Goal: Navigation & Orientation: Understand site structure

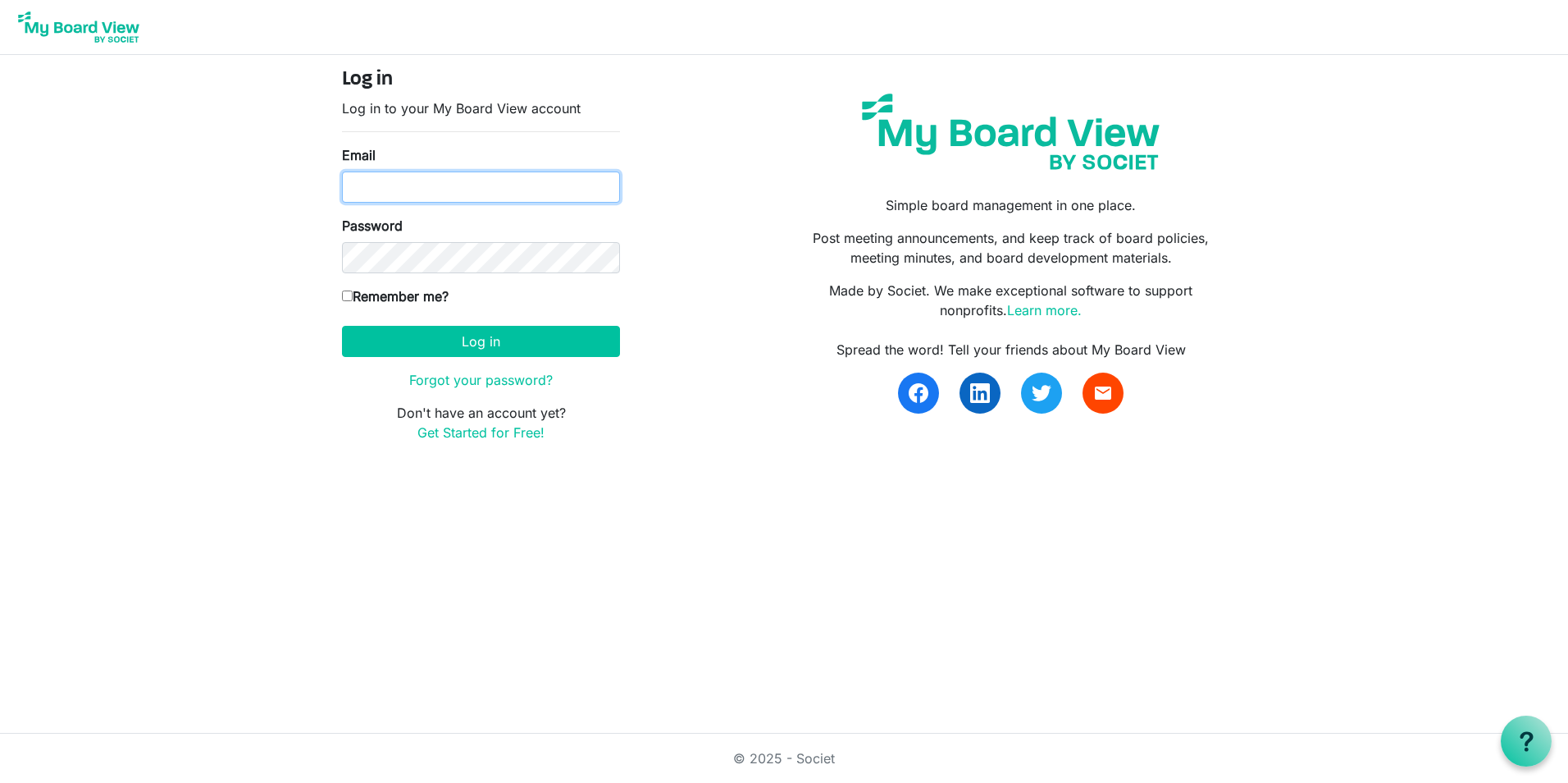
type input "[EMAIL_ADDRESS][DOMAIN_NAME]"
click at [709, 172] on div "Log in Log in to your My Board View account Email briana2@msn.com Password Reme…" at bounding box center [784, 261] width 908 height 387
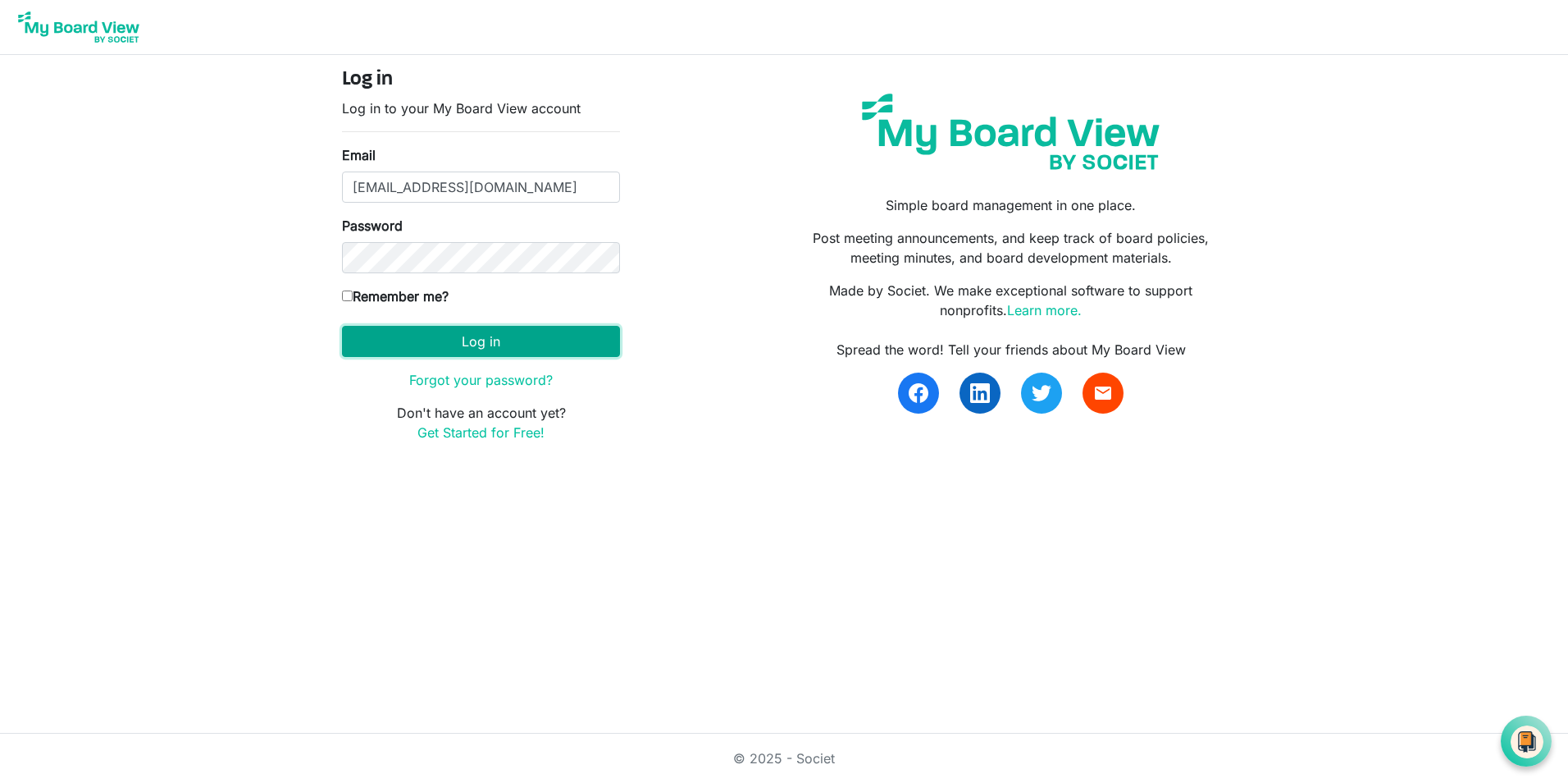
click at [429, 336] on button "Log in" at bounding box center [481, 340] width 278 height 31
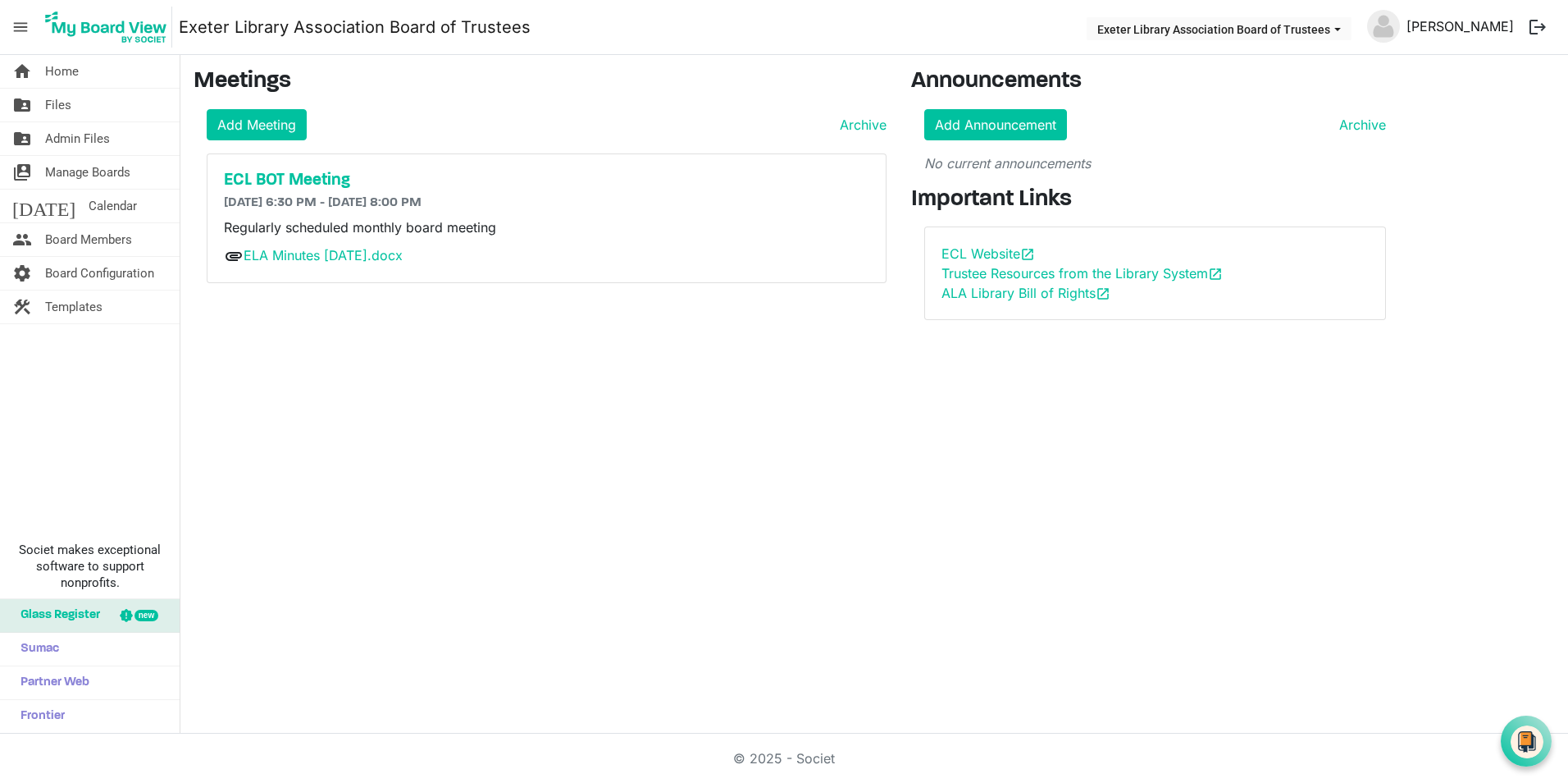
click at [1476, 23] on link "[PERSON_NAME]" at bounding box center [1460, 25] width 120 height 33
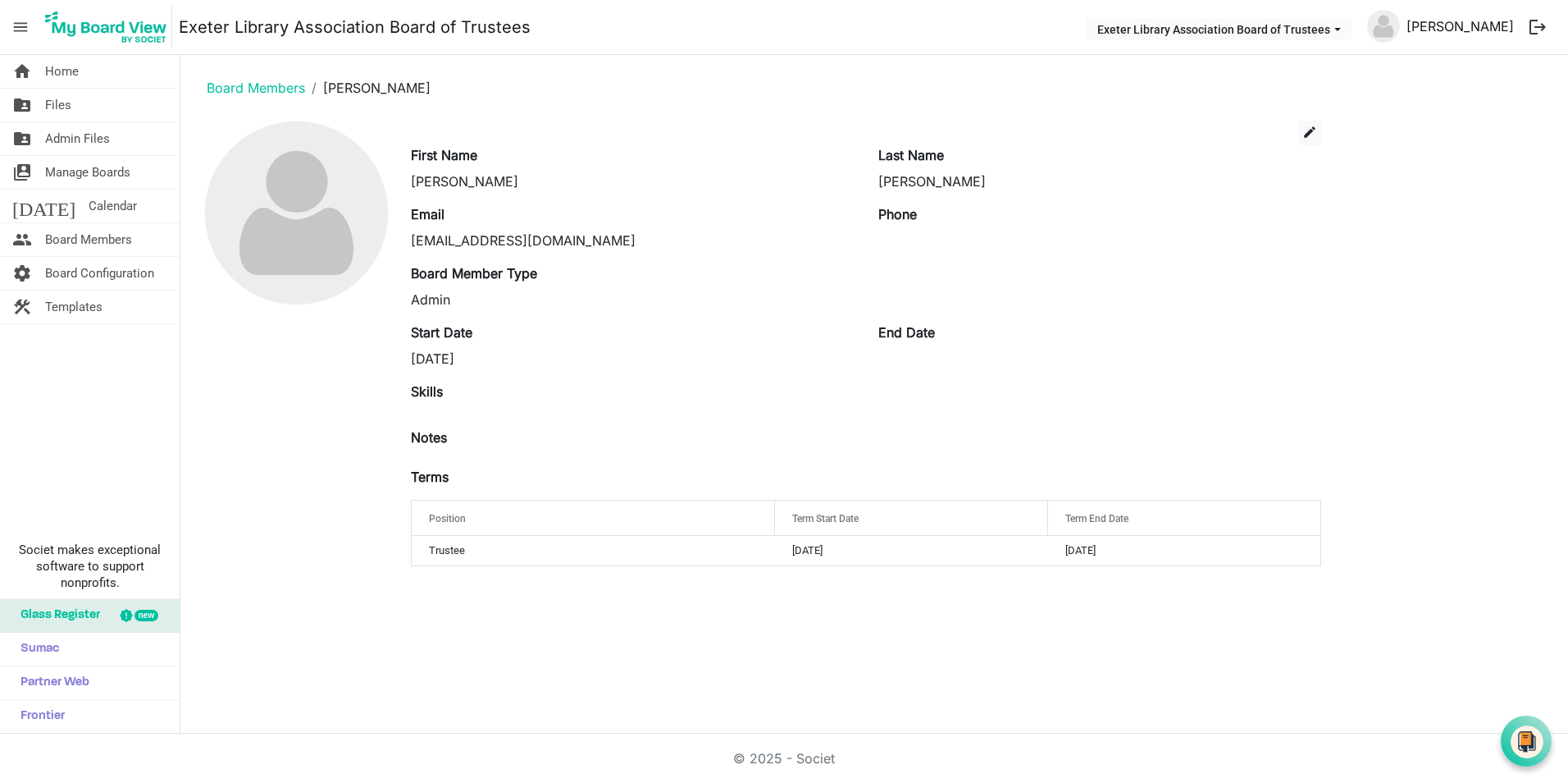
click at [1458, 27] on link "[PERSON_NAME]" at bounding box center [1460, 25] width 120 height 33
click at [16, 26] on span "menu" at bounding box center [20, 26] width 31 height 31
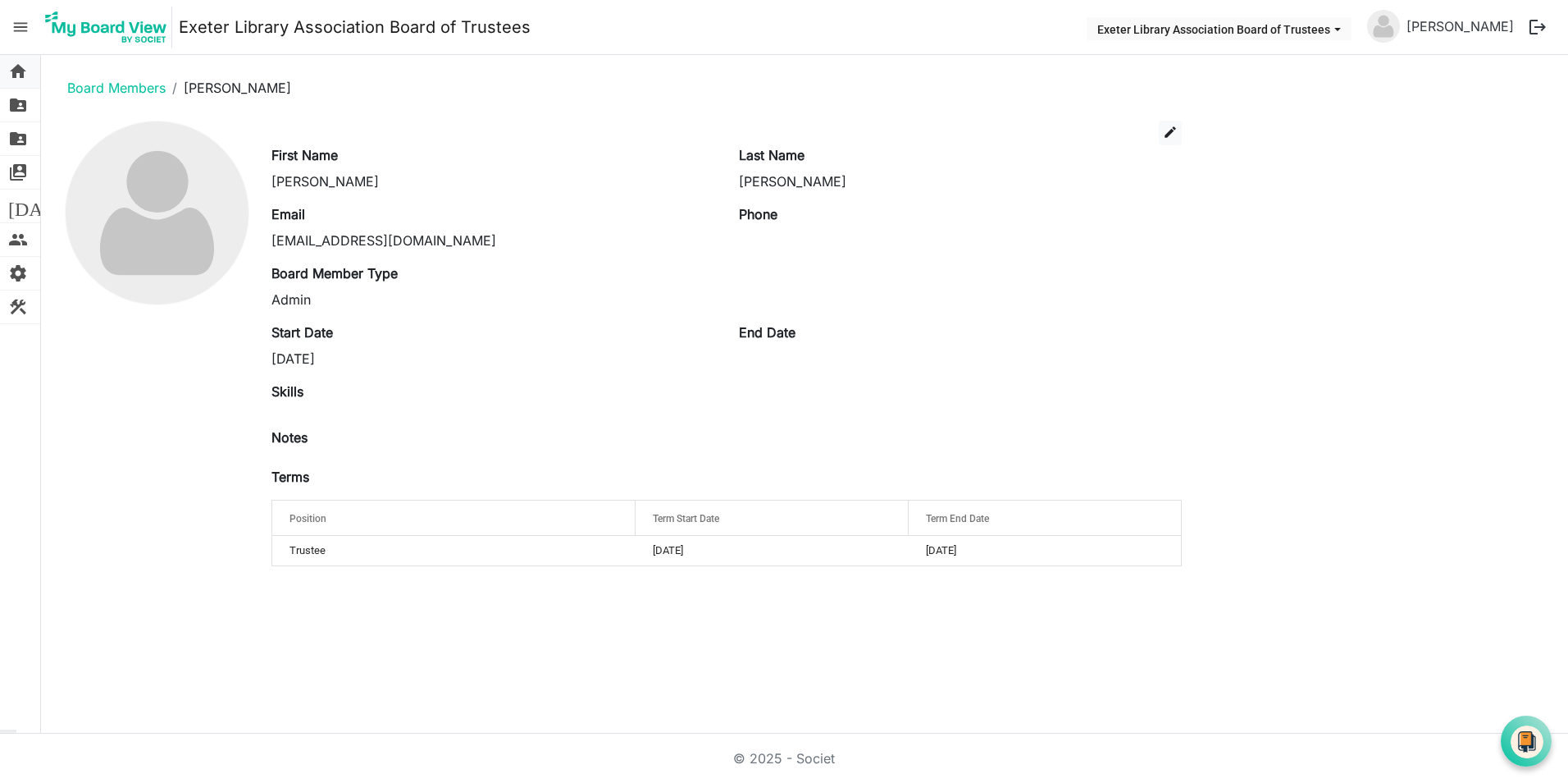
click at [14, 76] on span "home" at bounding box center [18, 70] width 20 height 33
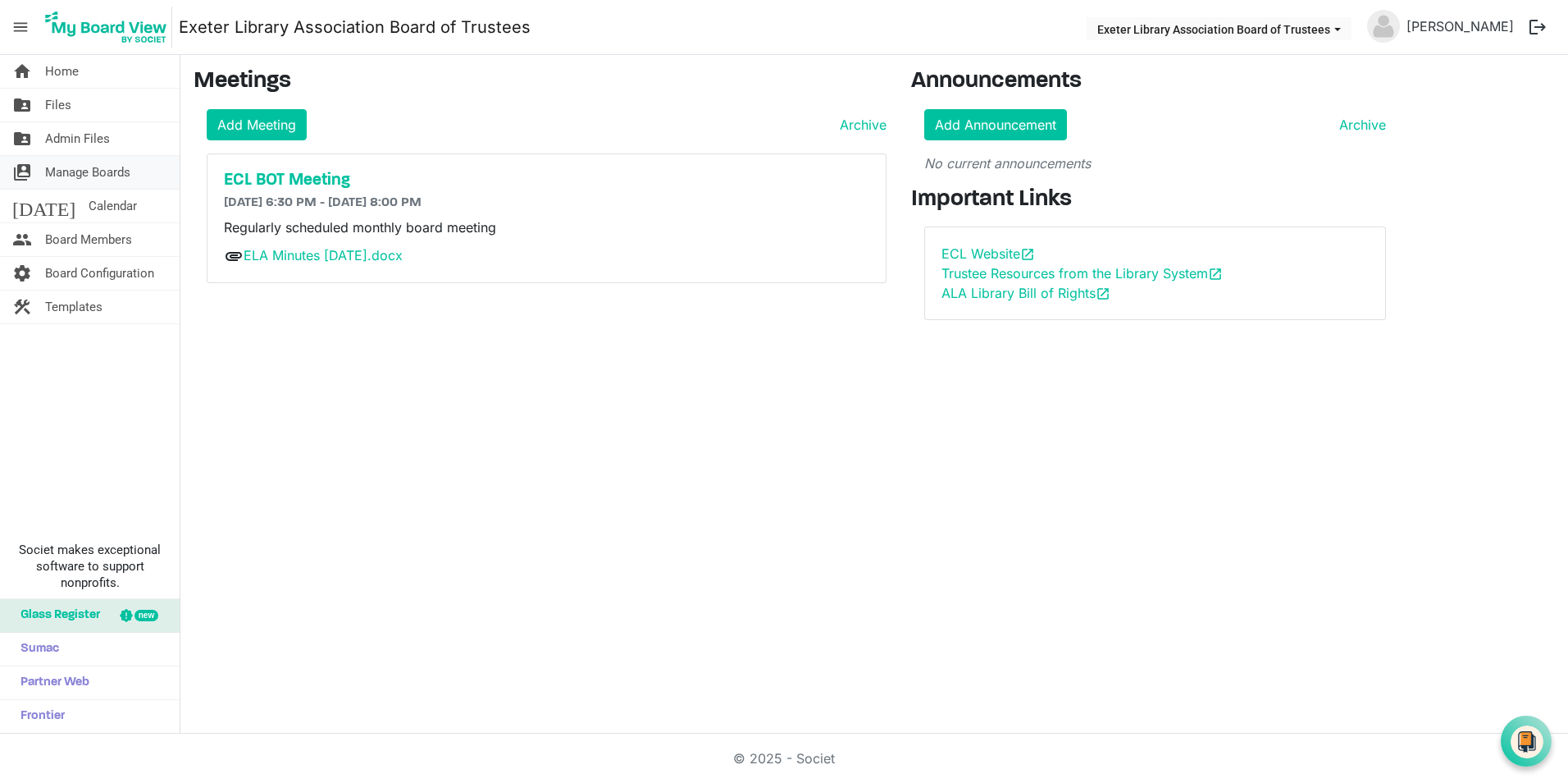
click at [90, 171] on span "Manage Boards" at bounding box center [87, 172] width 85 height 33
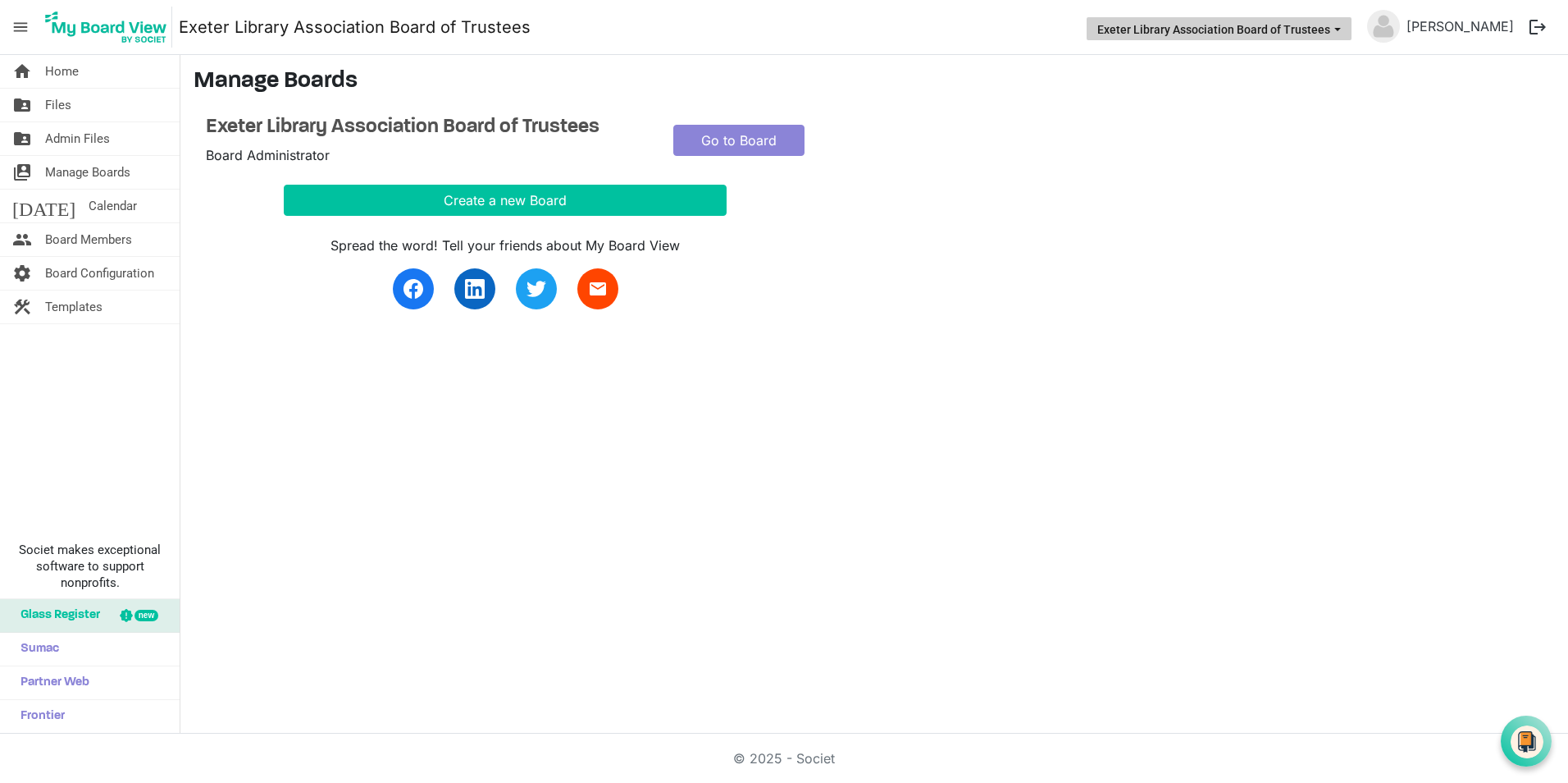
click at [1344, 27] on span "Exeter Library Association Board of Trustees dropdownbutton" at bounding box center [1338, 29] width 15 height 7
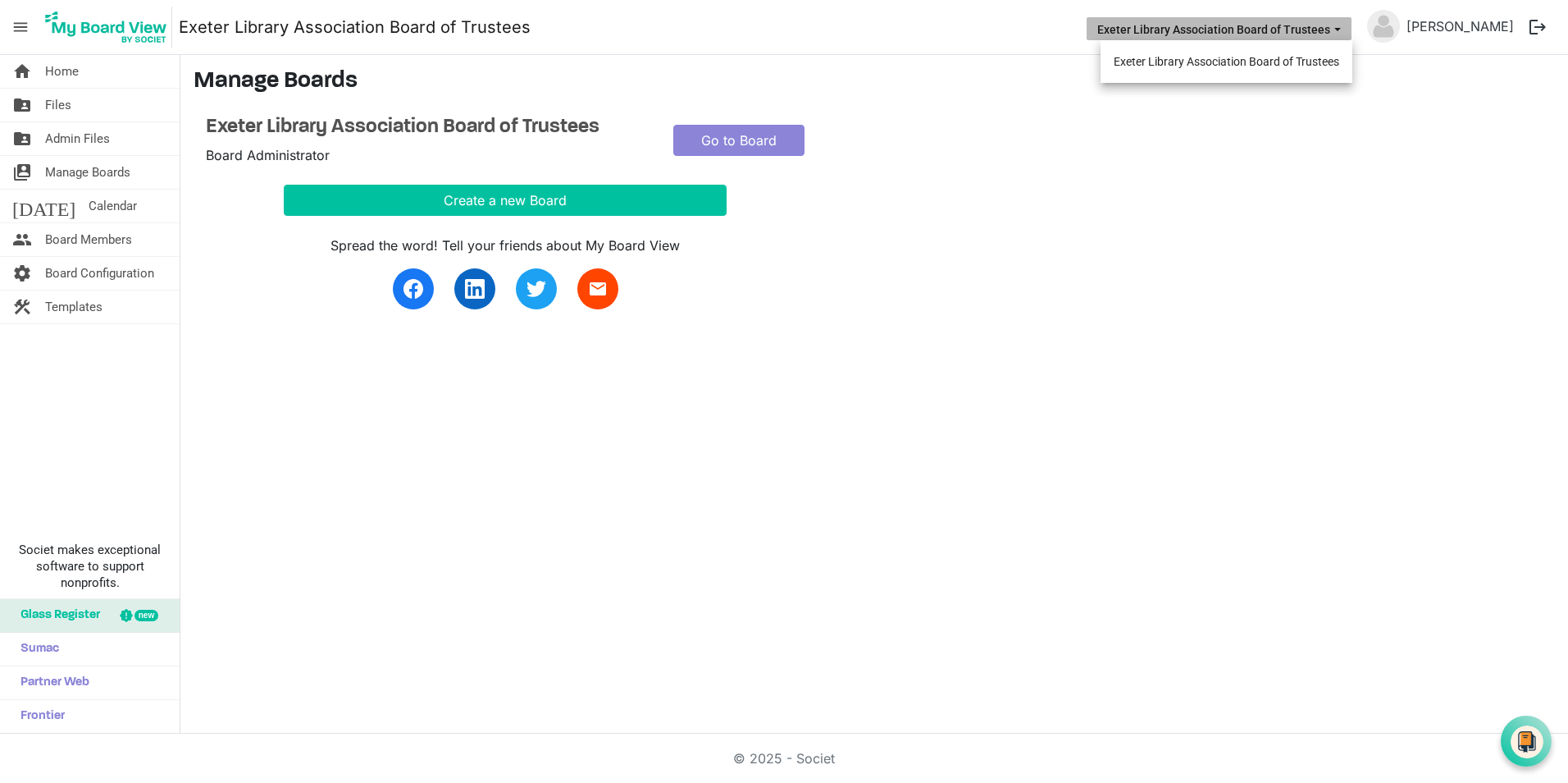
click at [1435, 94] on h3 "Manage Boards" at bounding box center [874, 82] width 1361 height 28
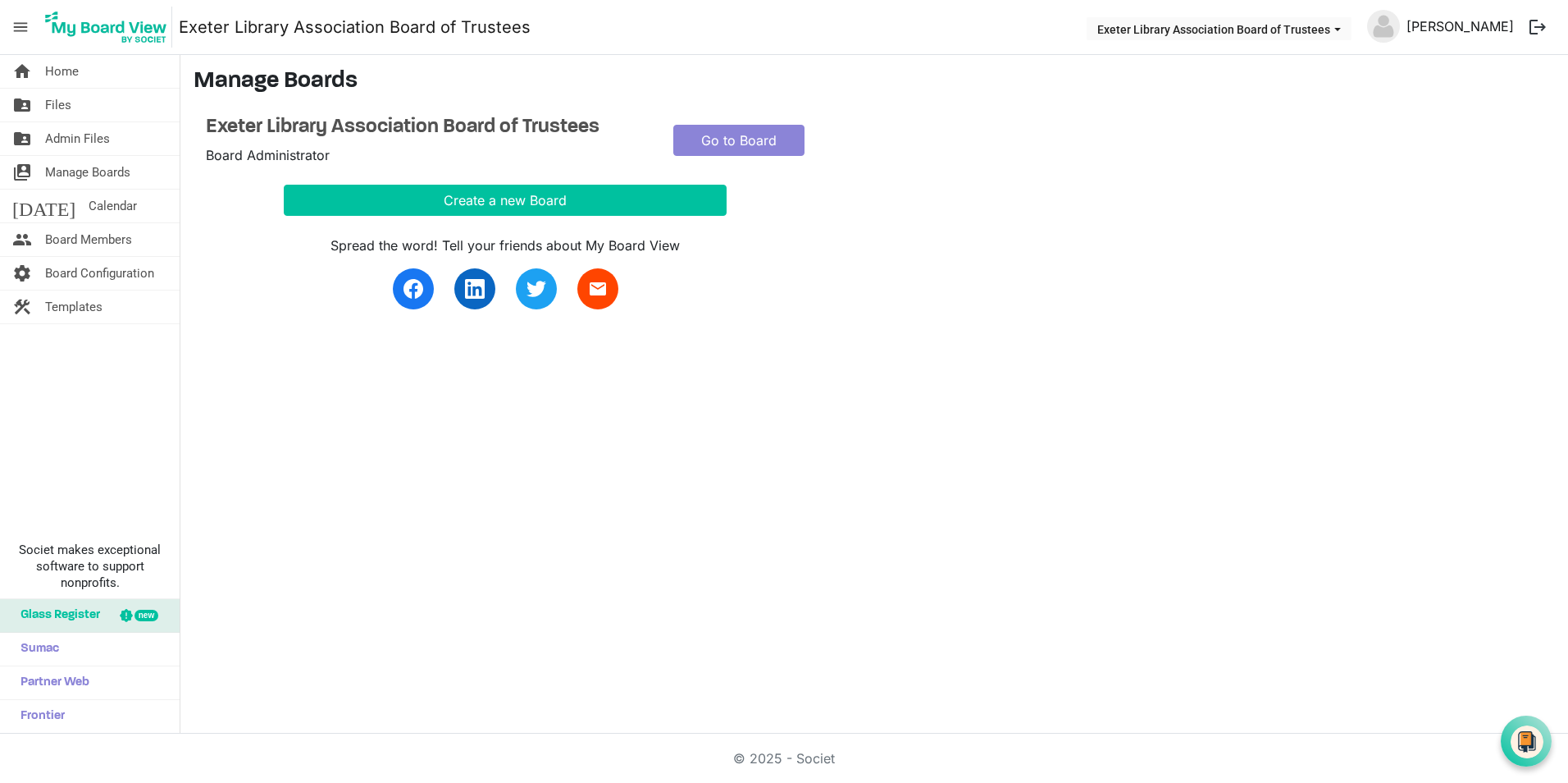
click at [1470, 23] on link "Brian Ackerman" at bounding box center [1460, 25] width 120 height 33
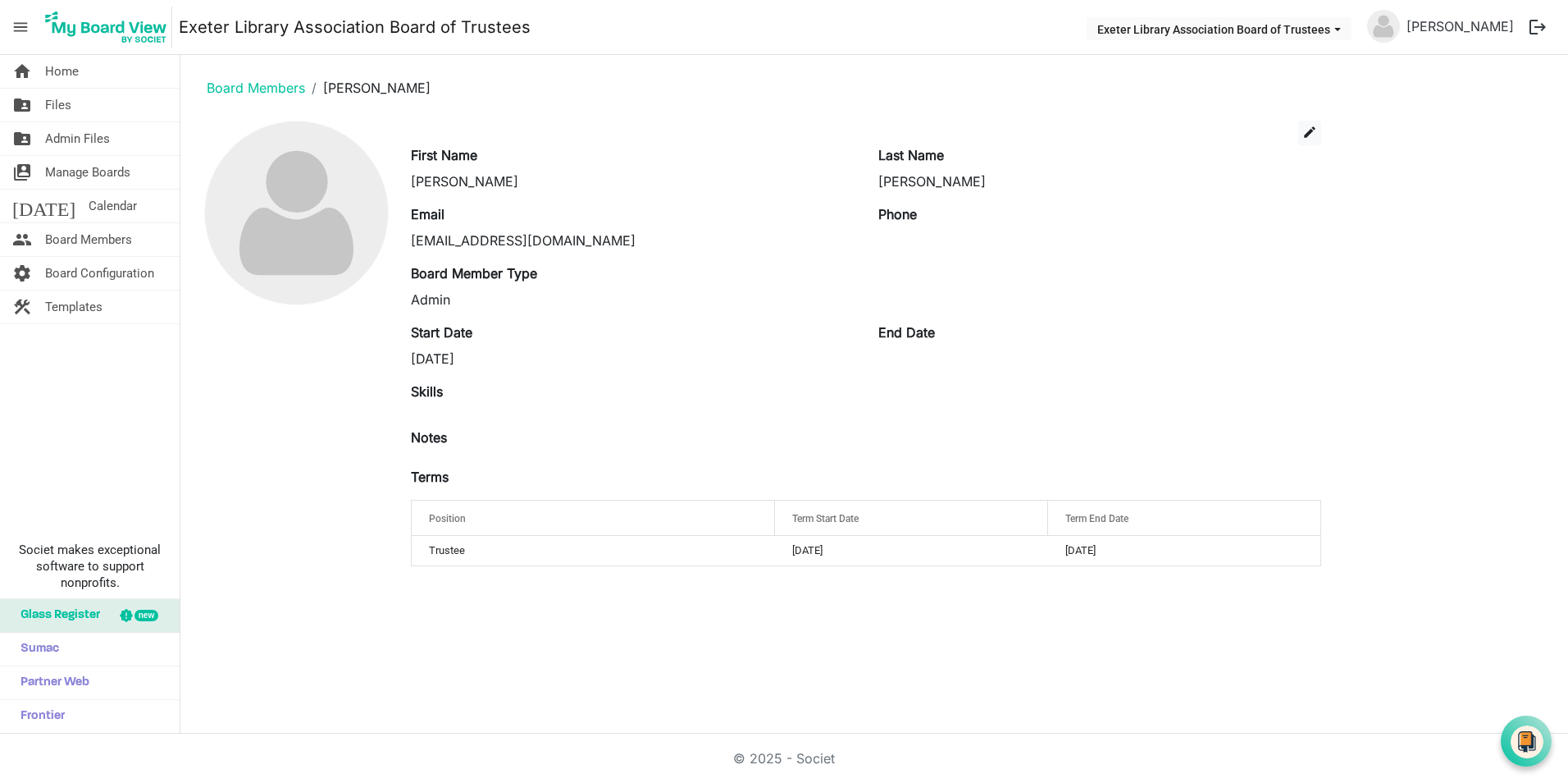
click at [16, 23] on span "menu" at bounding box center [20, 26] width 31 height 31
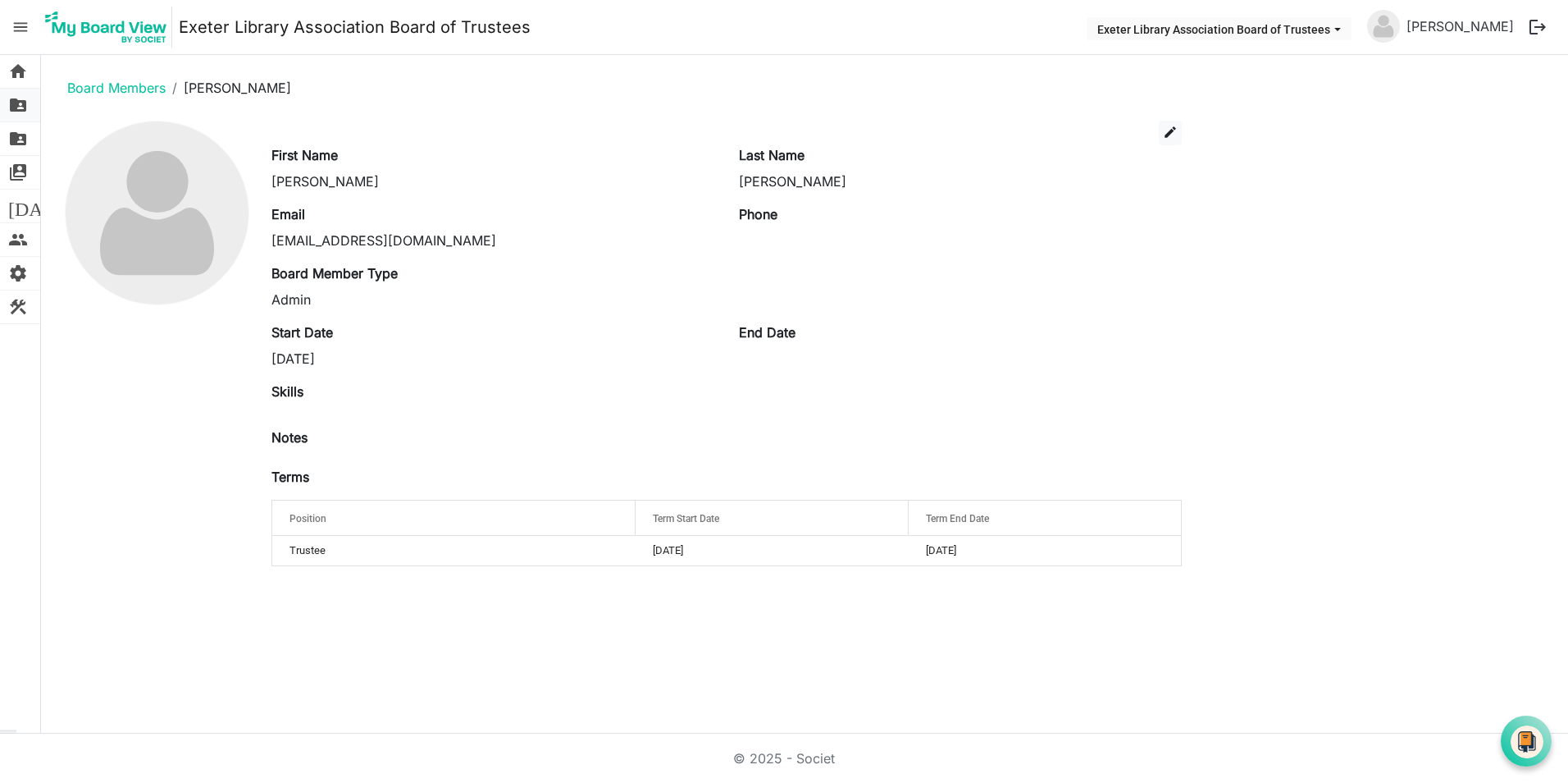
click at [19, 105] on span "folder_shared" at bounding box center [18, 104] width 20 height 33
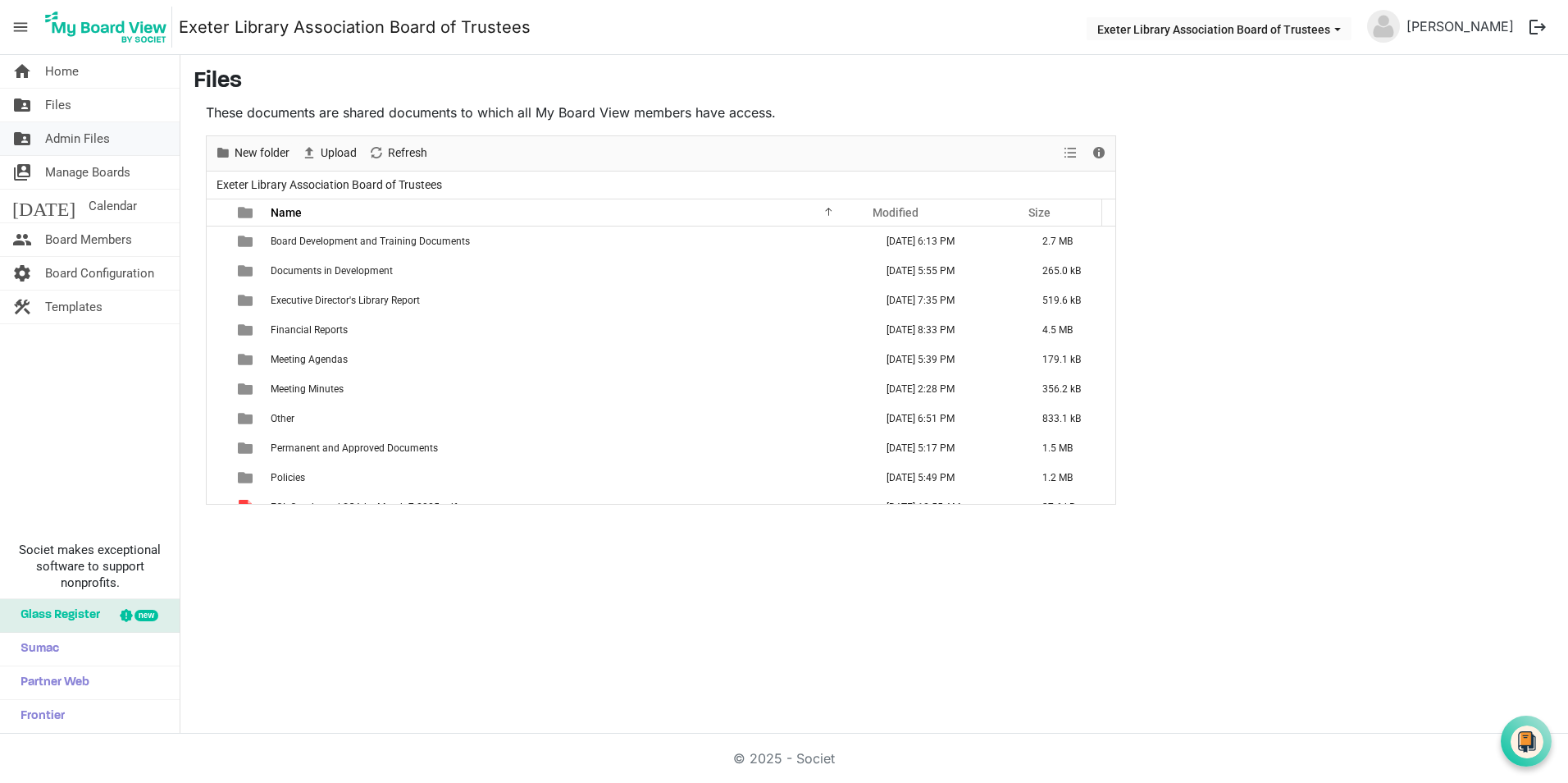
click at [25, 138] on span "folder_shared" at bounding box center [22, 138] width 20 height 33
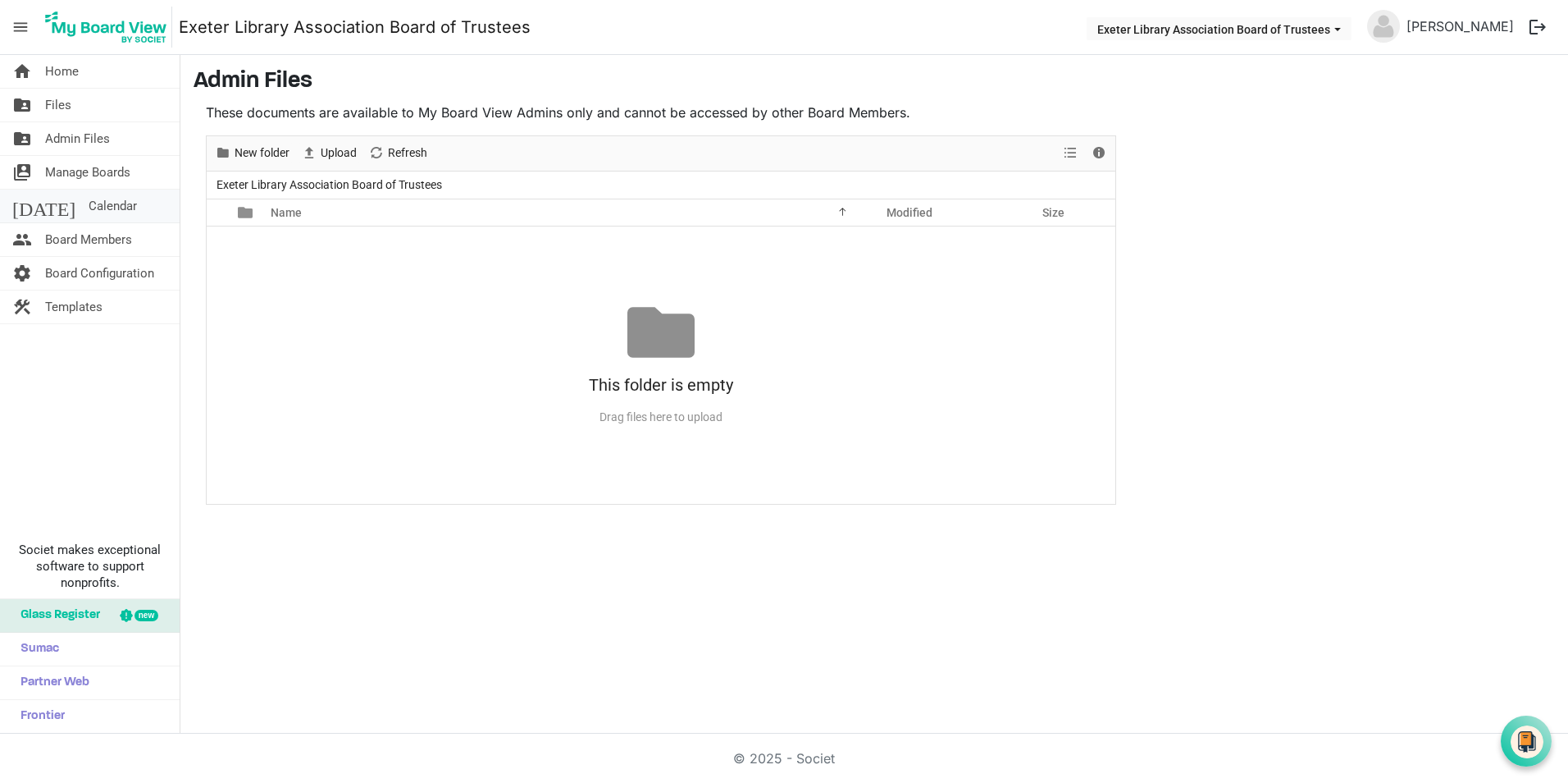
click at [88, 206] on span "Calendar" at bounding box center [112, 206] width 48 height 33
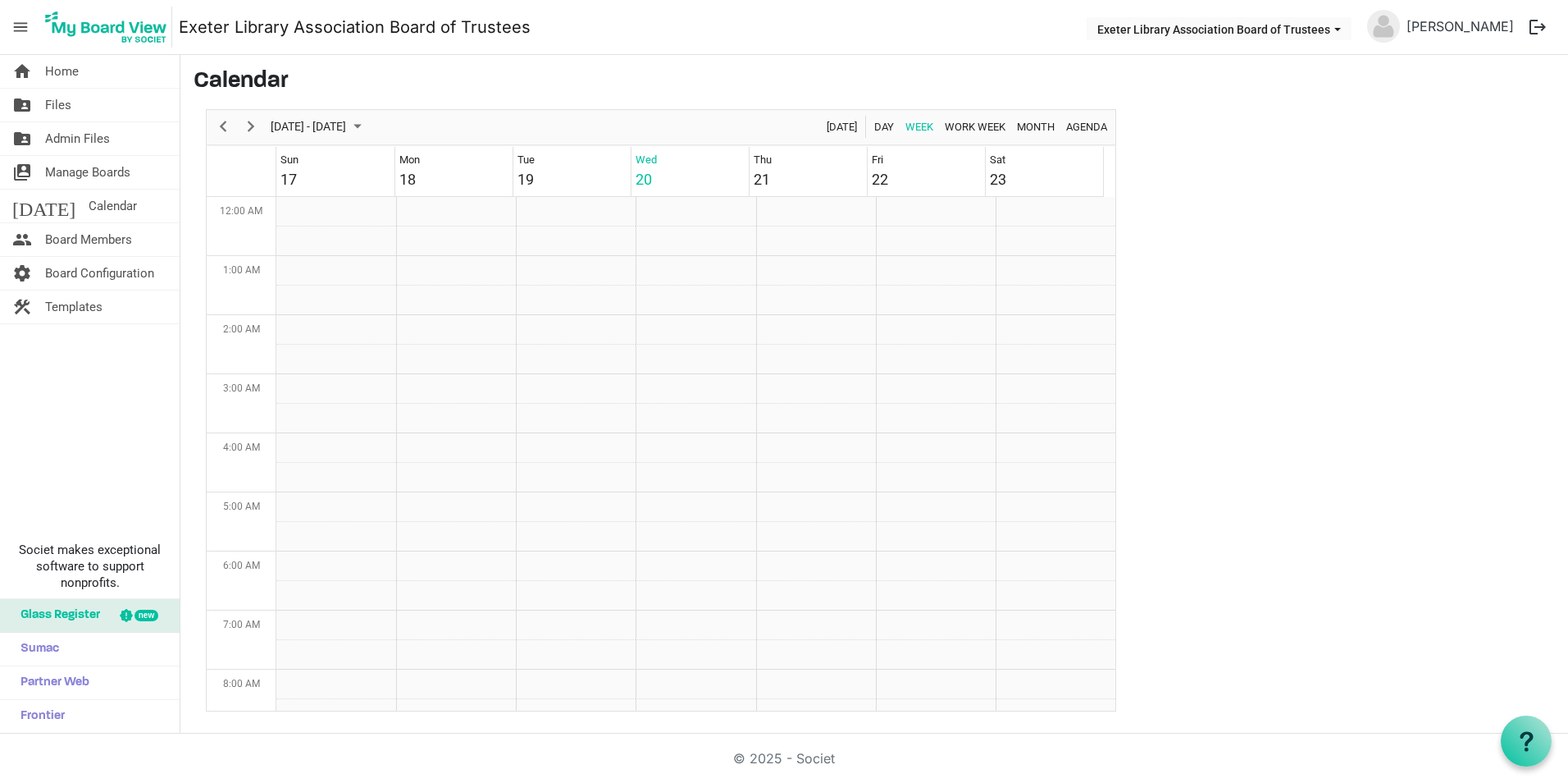
scroll to position [532, 0]
click at [81, 238] on span "Board Members" at bounding box center [88, 239] width 87 height 33
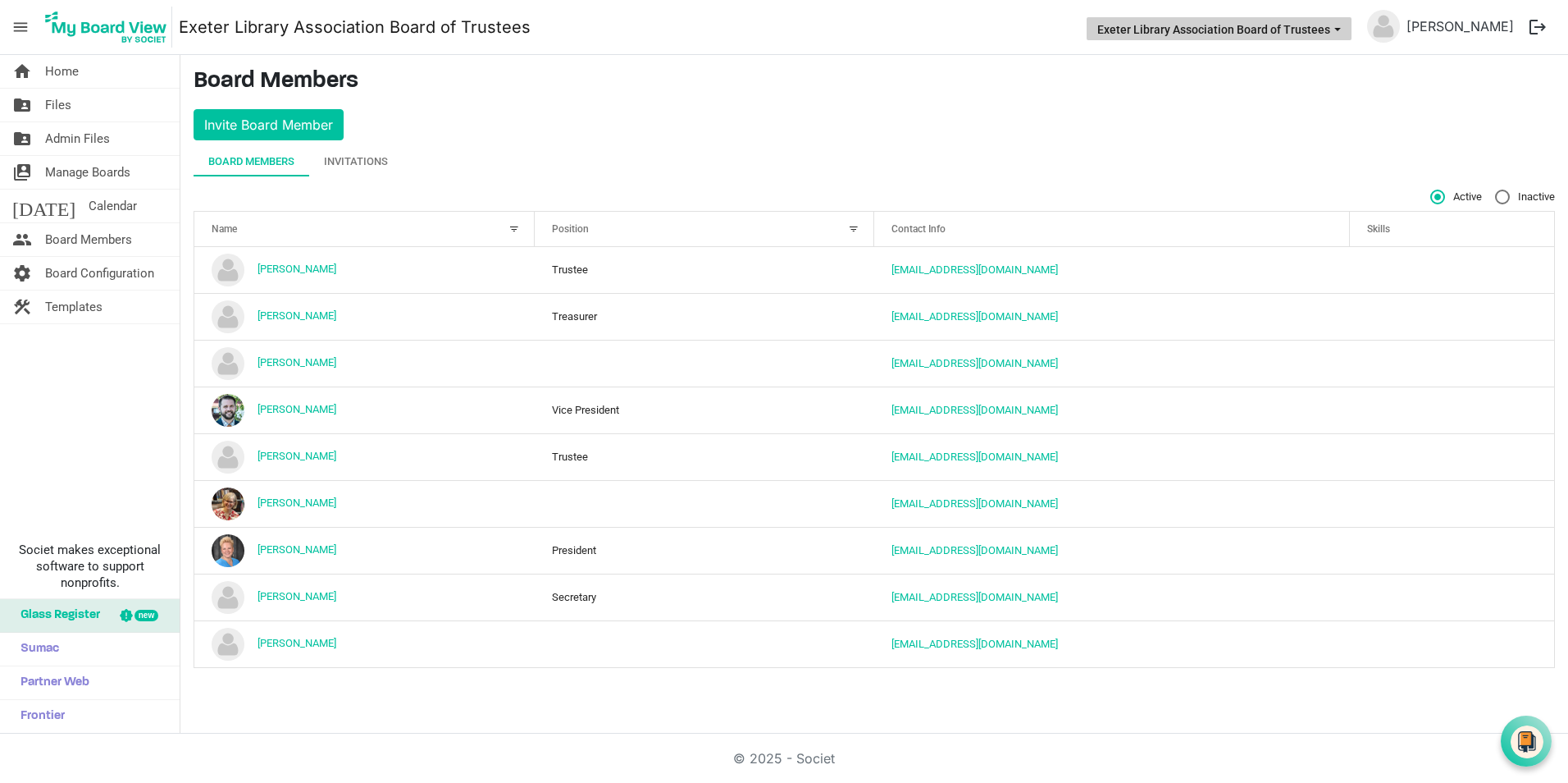
click at [1344, 26] on span "Exeter Library Association Board of Trustees dropdownbutton" at bounding box center [1338, 29] width 15 height 7
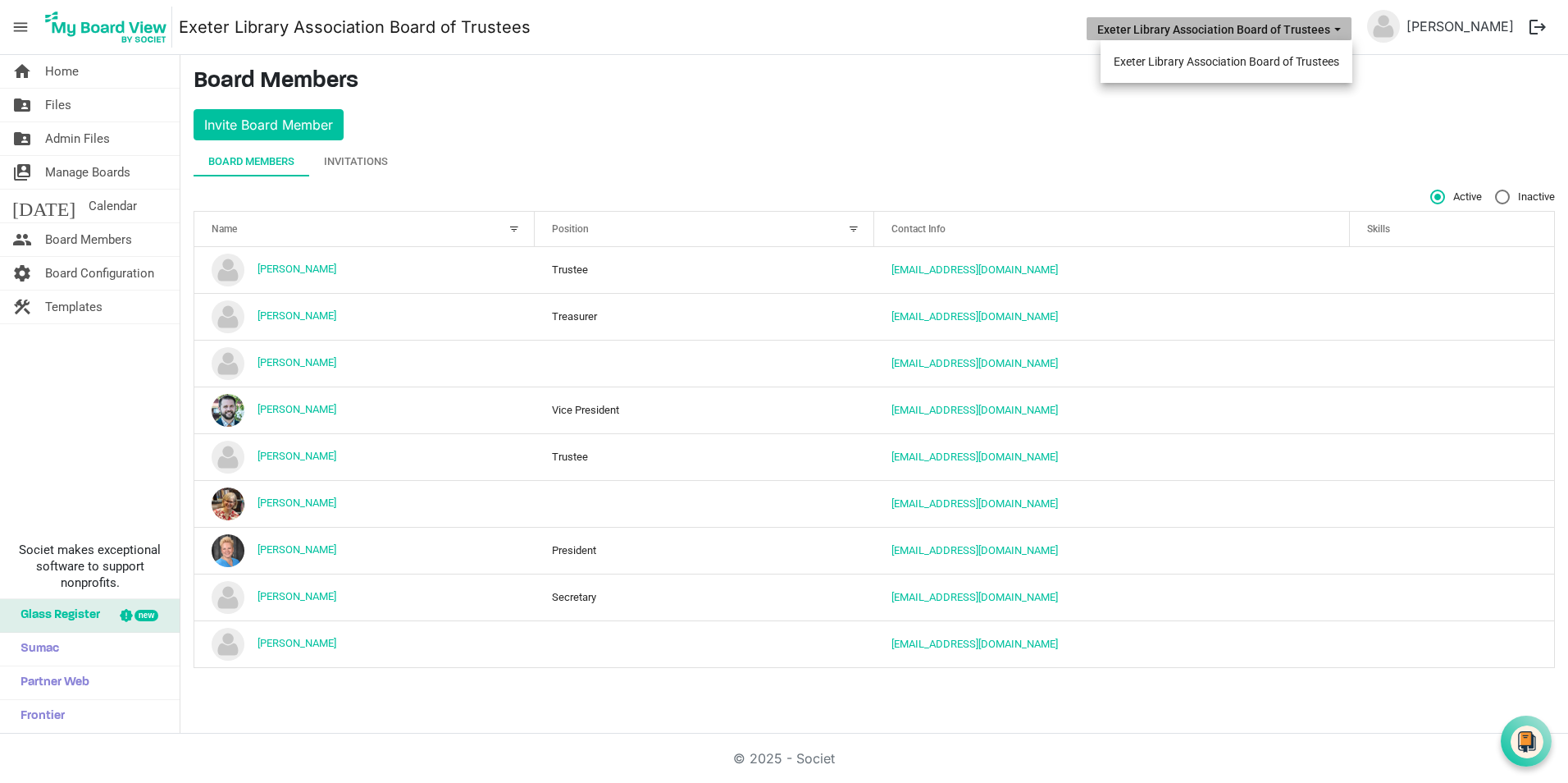
click at [1344, 29] on span "Exeter Library Association Board of Trustees dropdownbutton" at bounding box center [1338, 29] width 15 height 7
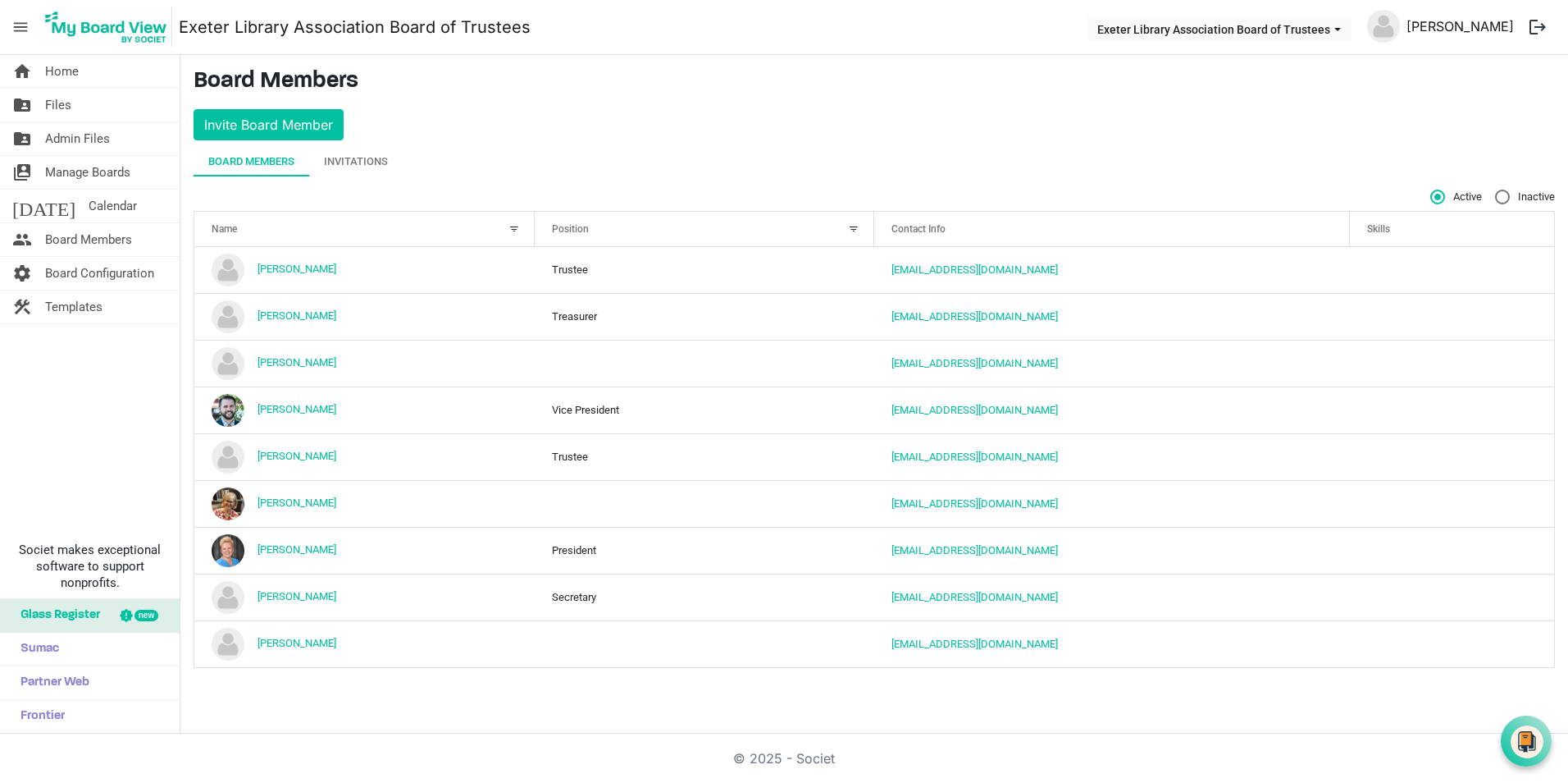
click at [1486, 28] on link "[PERSON_NAME]" at bounding box center [1460, 25] width 120 height 33
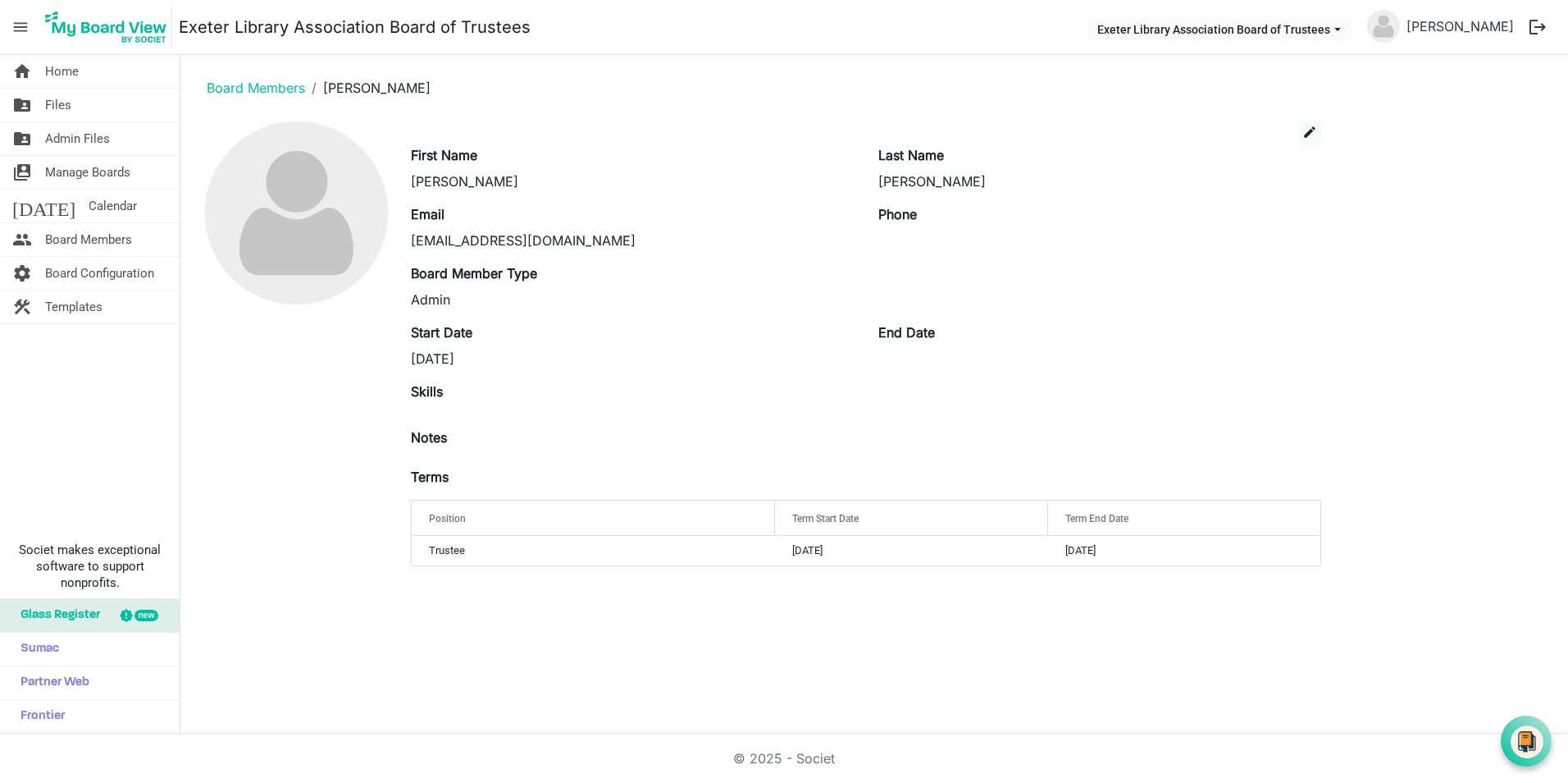
click at [1536, 24] on button "logout" at bounding box center [1537, 26] width 35 height 35
